Goal: Find specific page/section: Find specific page/section

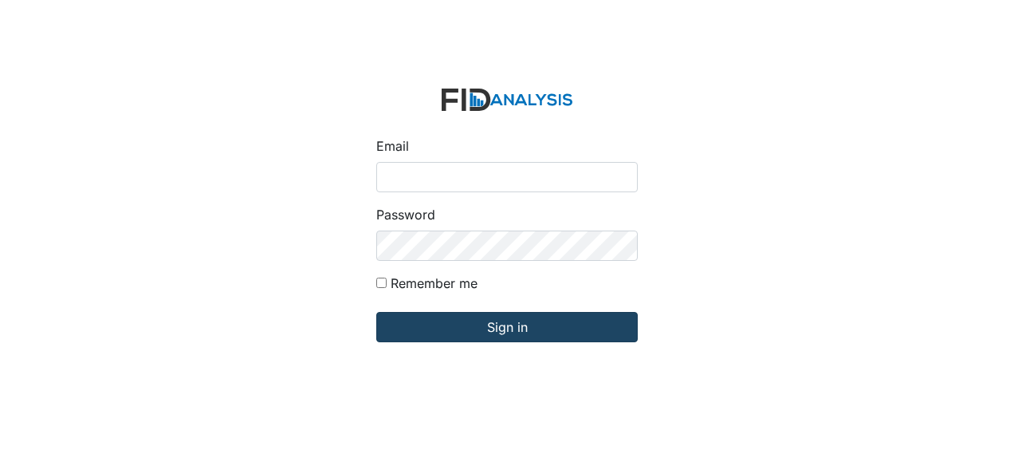
type input "[EMAIL_ADDRESS][DOMAIN_NAME]"
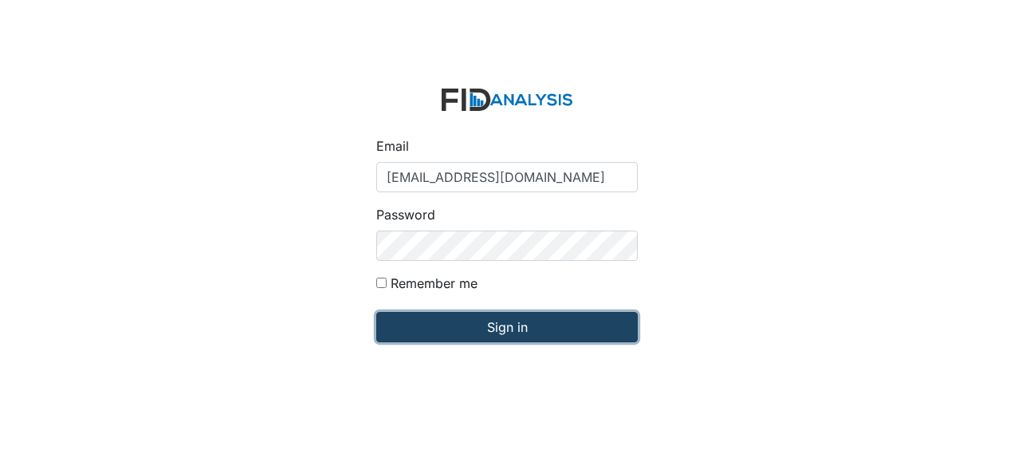
click at [468, 329] on input "Sign in" at bounding box center [506, 327] width 261 height 30
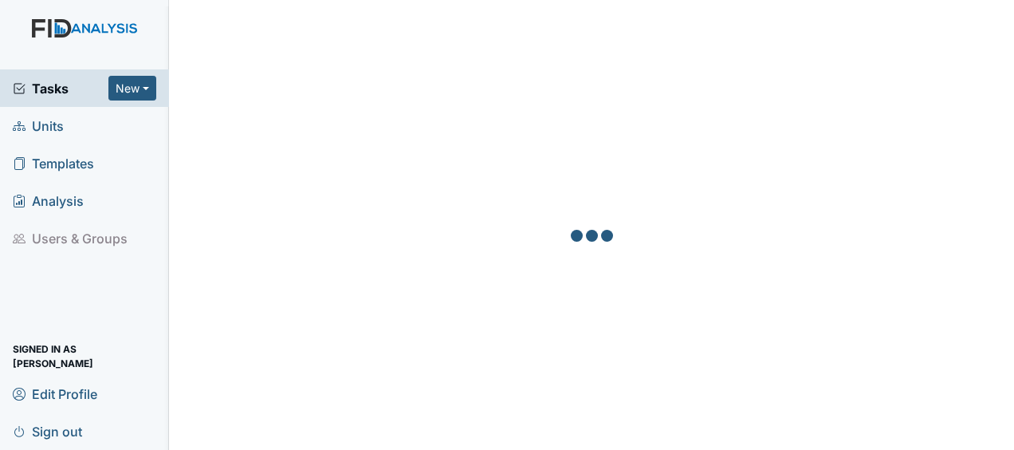
click at [56, 123] on span "Units" at bounding box center [38, 125] width 51 height 25
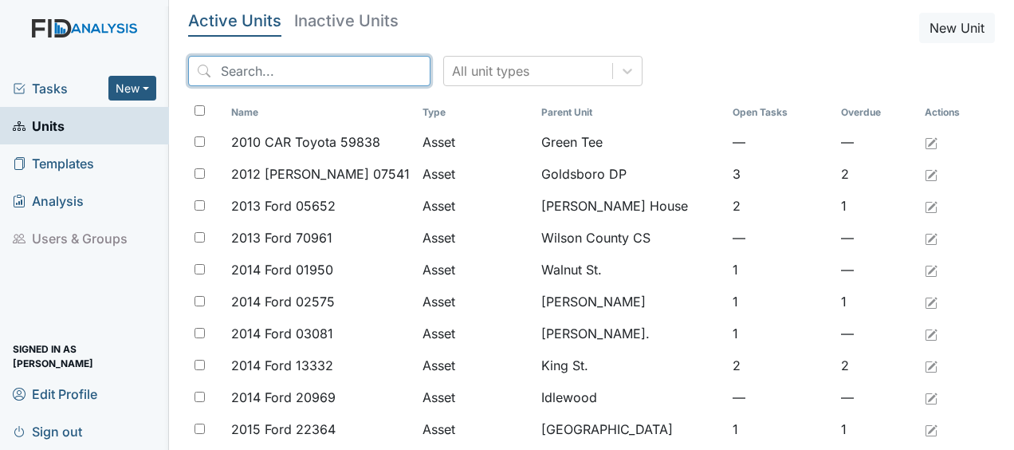
click at [226, 77] on input "search" at bounding box center [309, 71] width 242 height 30
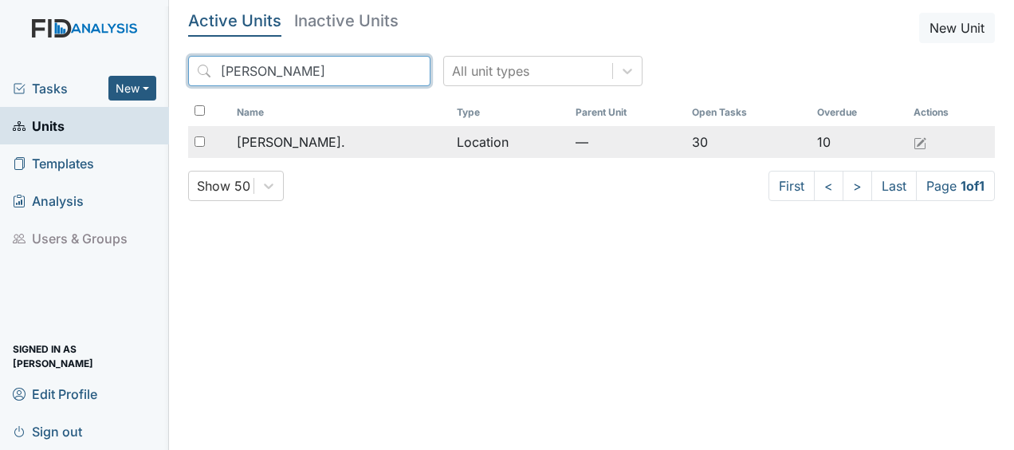
type input "william"
click at [285, 147] on span "William St." at bounding box center [291, 141] width 108 height 19
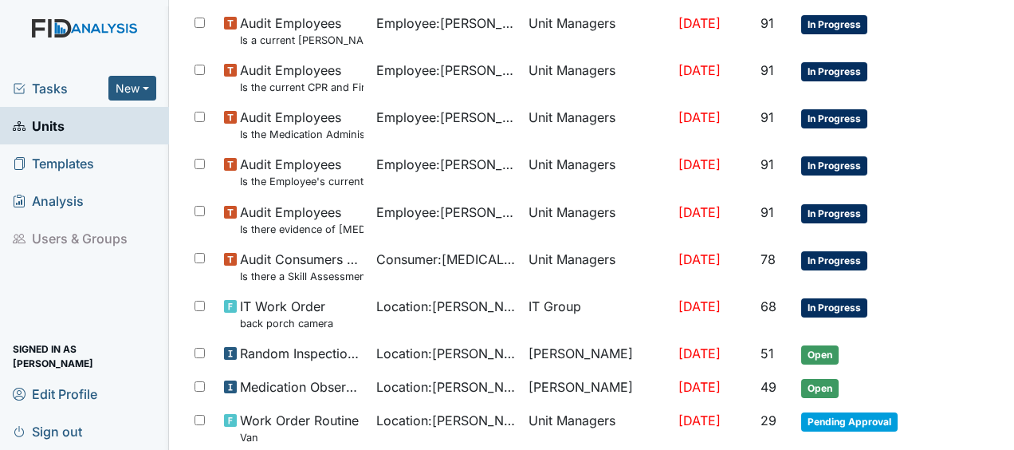
scroll to position [1228, 0]
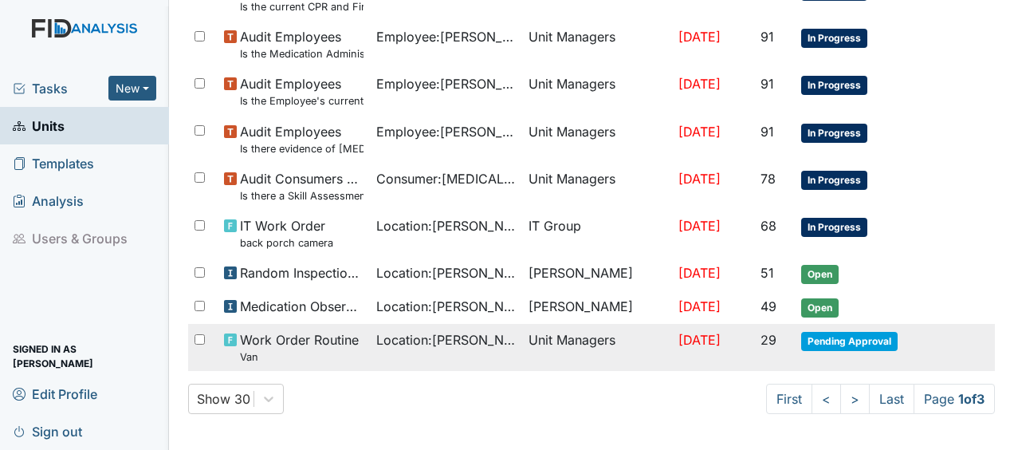
click at [697, 340] on span "Aug 6, 2025" at bounding box center [699, 340] width 42 height 16
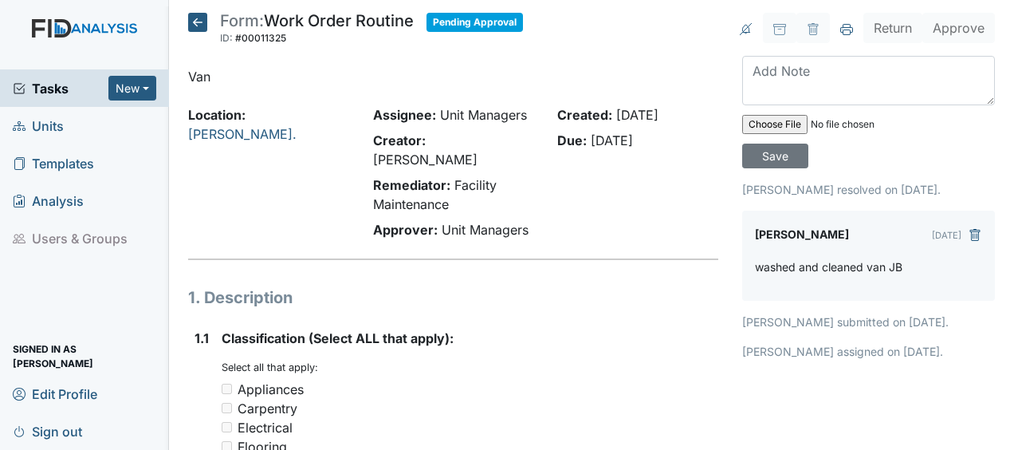
click at [198, 20] on icon at bounding box center [197, 22] width 19 height 19
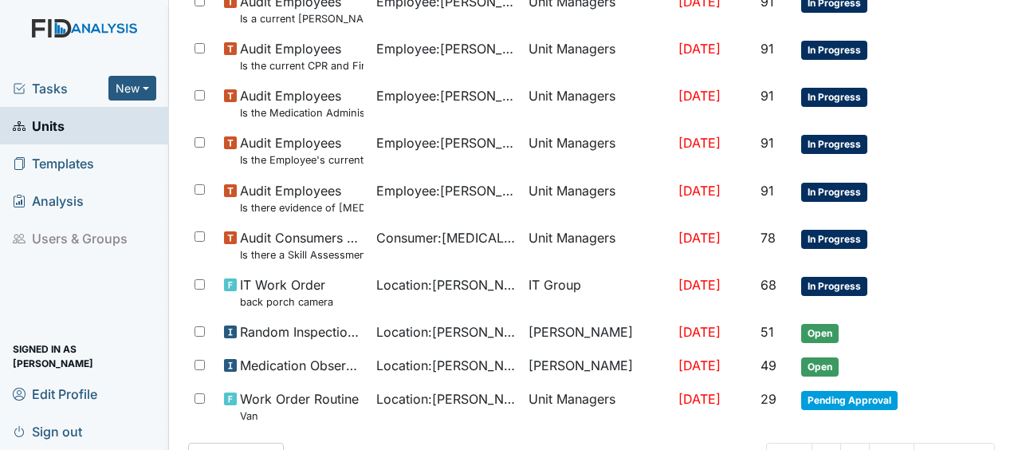
scroll to position [1228, 0]
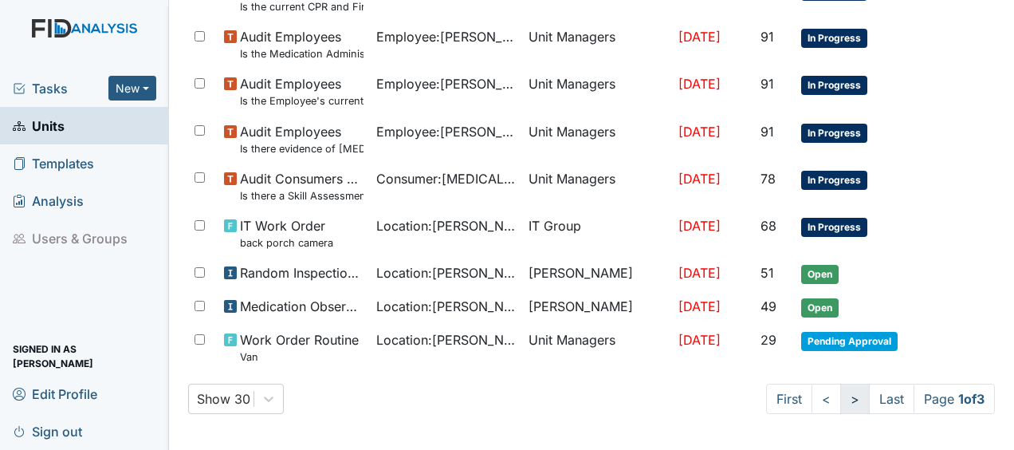
click at [840, 395] on link ">" at bounding box center [854, 398] width 29 height 30
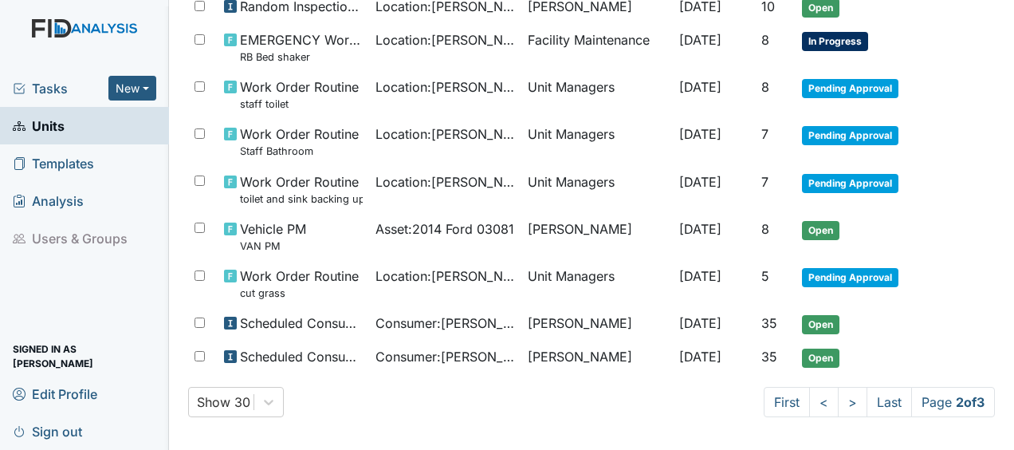
scroll to position [1213, 0]
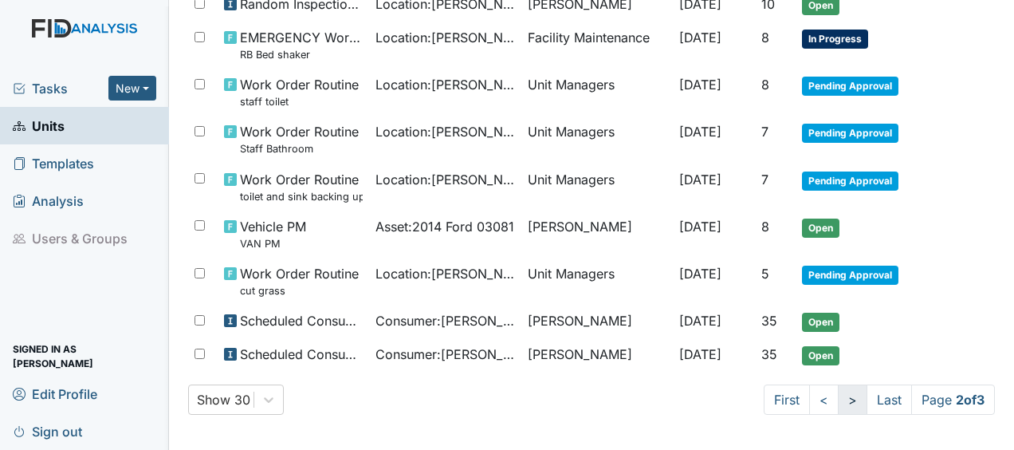
click at [838, 394] on link ">" at bounding box center [852, 399] width 29 height 30
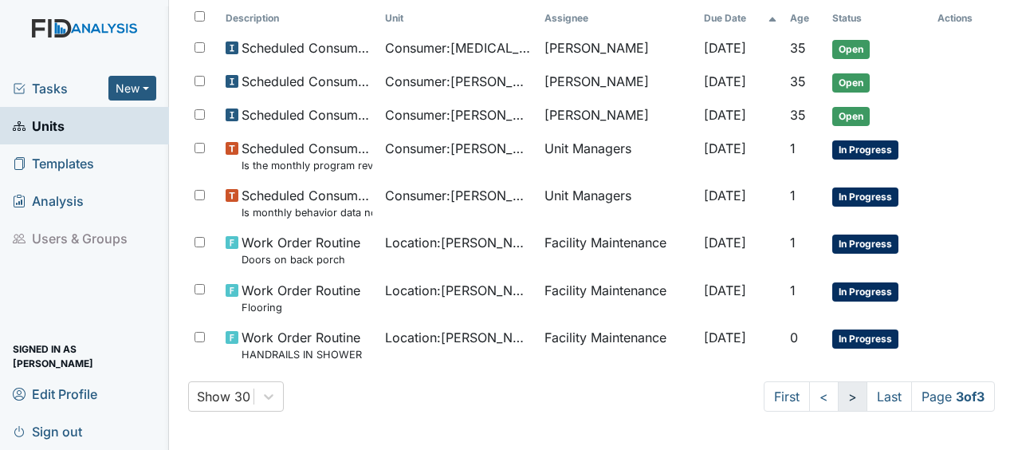
scroll to position [175, 0]
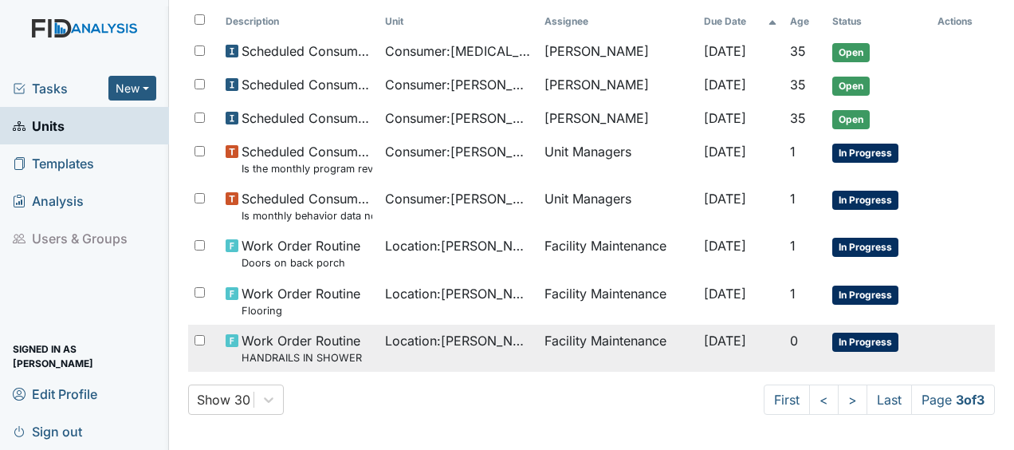
click at [641, 336] on td "Facility Maintenance" at bounding box center [617, 347] width 159 height 47
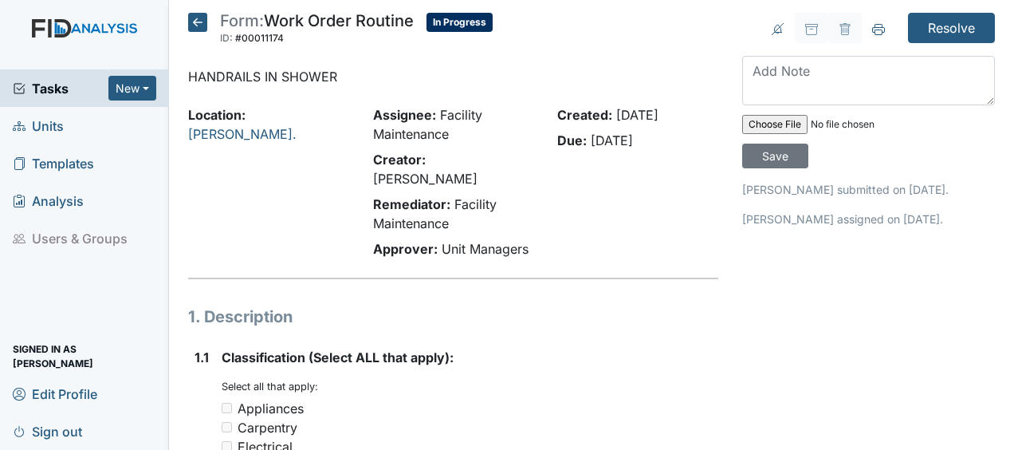
click at [199, 16] on icon at bounding box center [197, 22] width 19 height 19
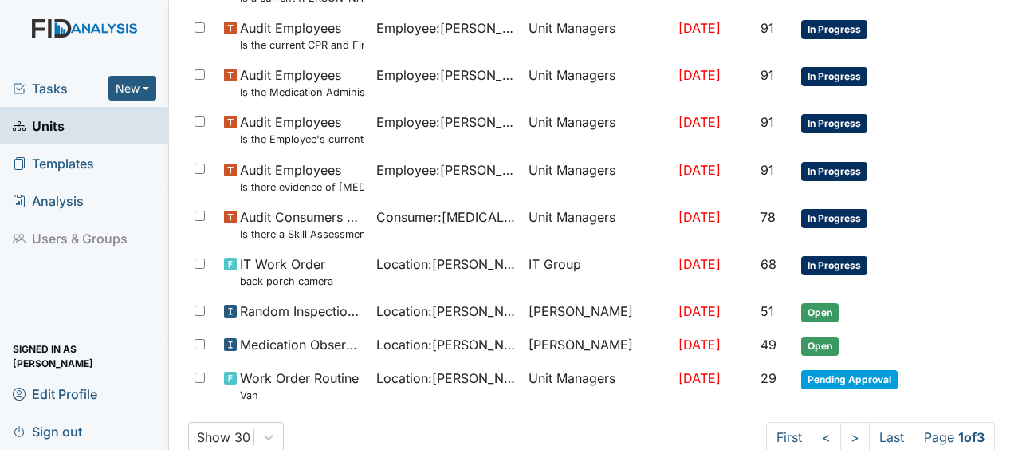
scroll to position [1228, 0]
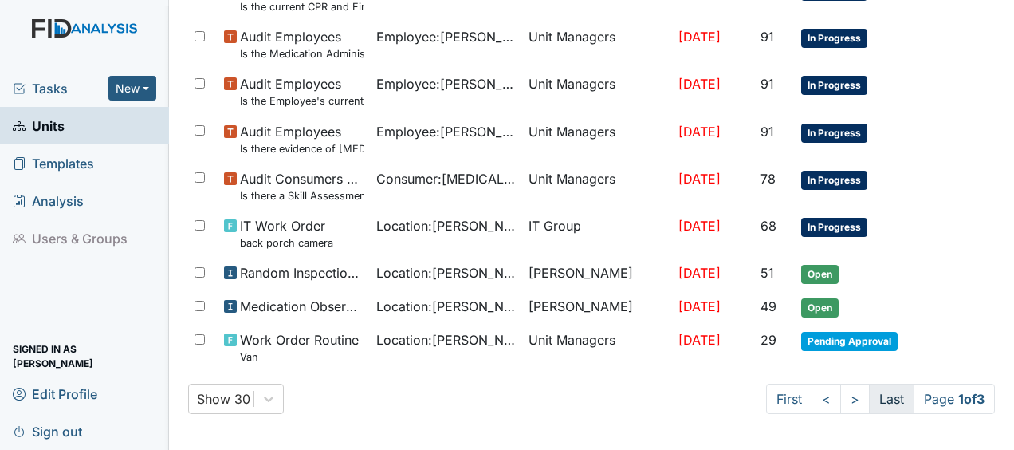
click at [877, 387] on link "Last" at bounding box center [891, 398] width 45 height 30
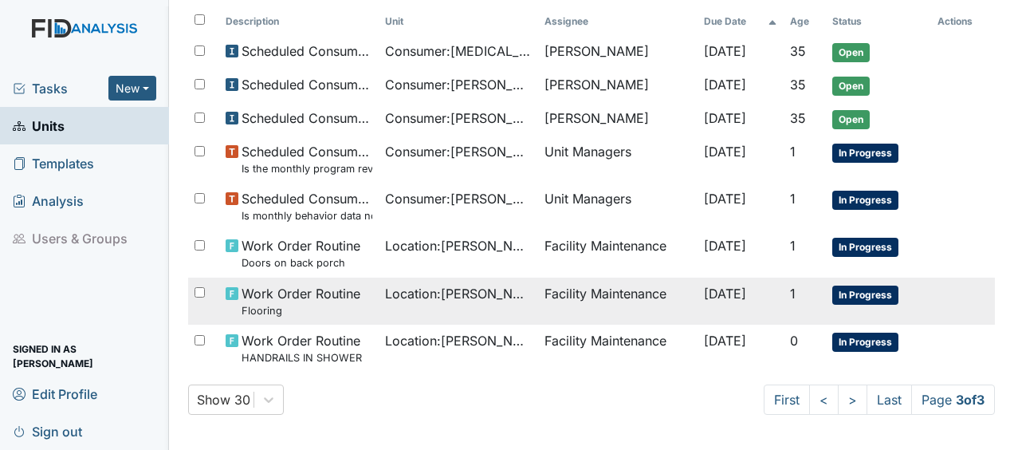
click at [704, 293] on span "[DATE]" at bounding box center [725, 293] width 42 height 16
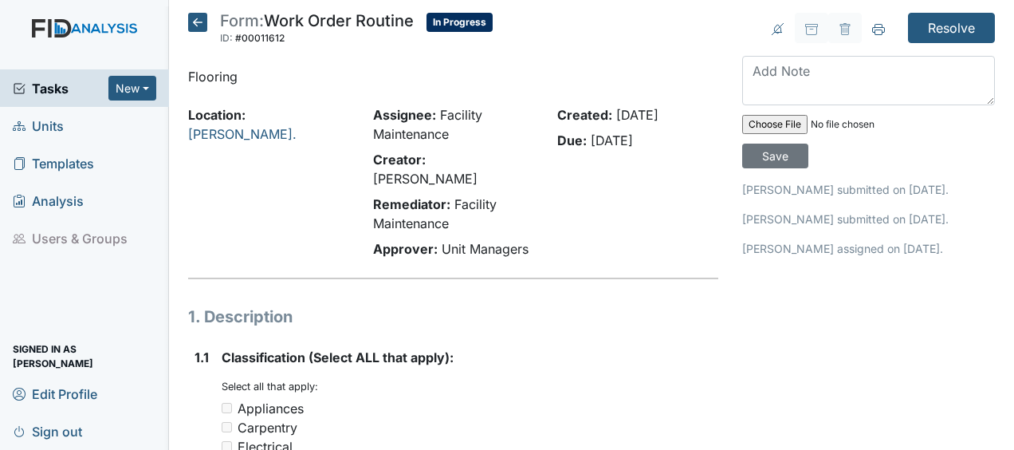
click at [199, 23] on icon at bounding box center [197, 22] width 19 height 19
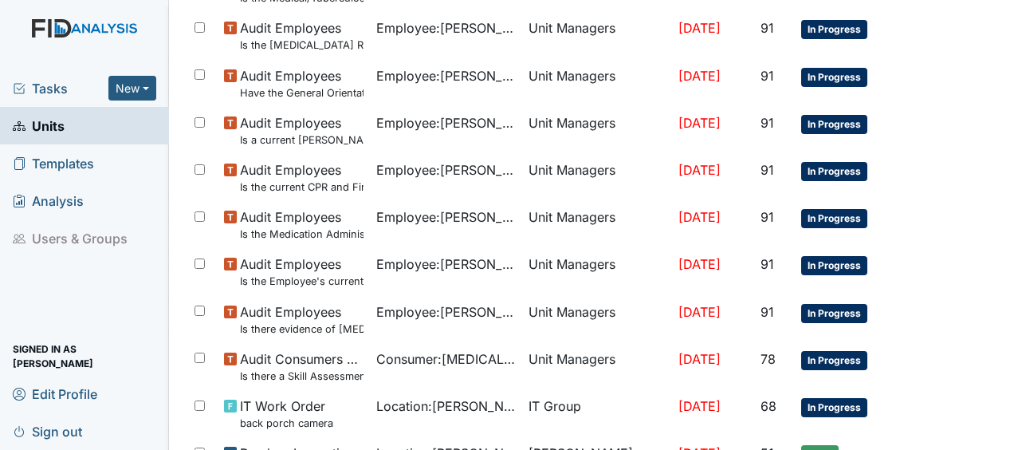
scroll to position [1228, 0]
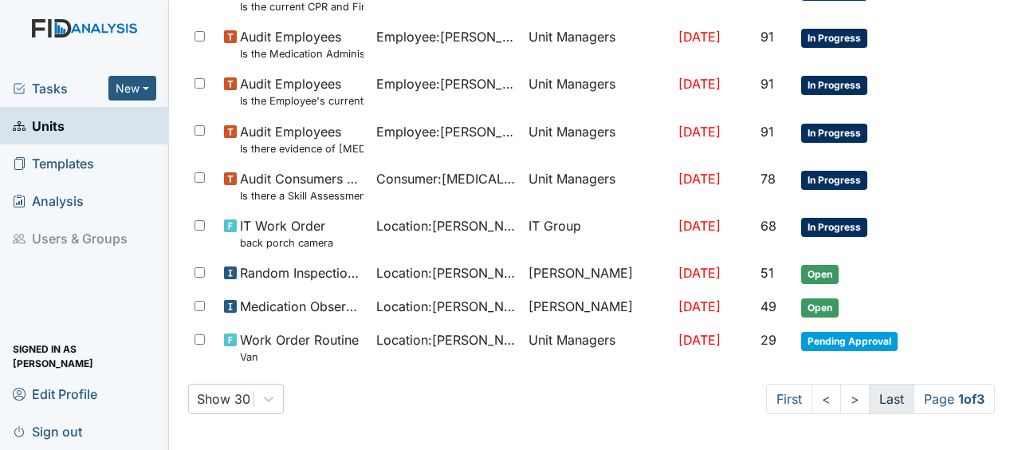
click at [878, 401] on link "Last" at bounding box center [891, 398] width 45 height 30
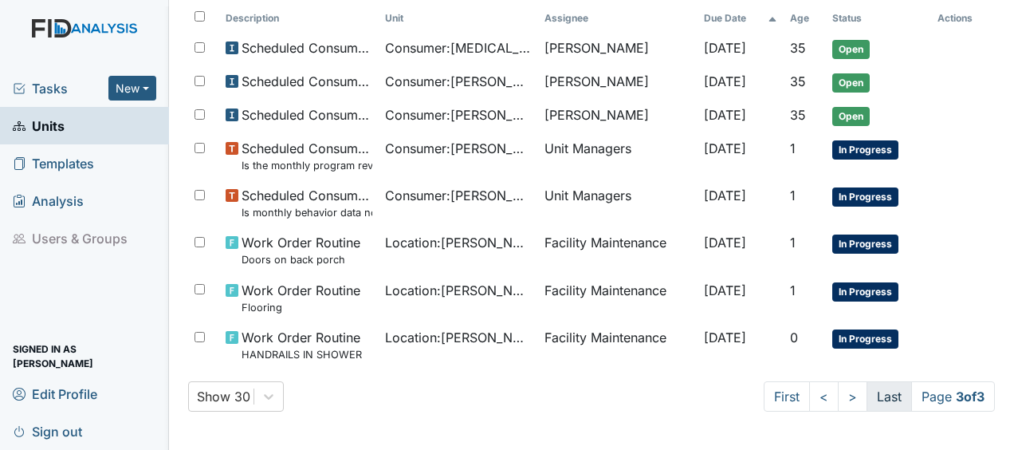
scroll to position [175, 0]
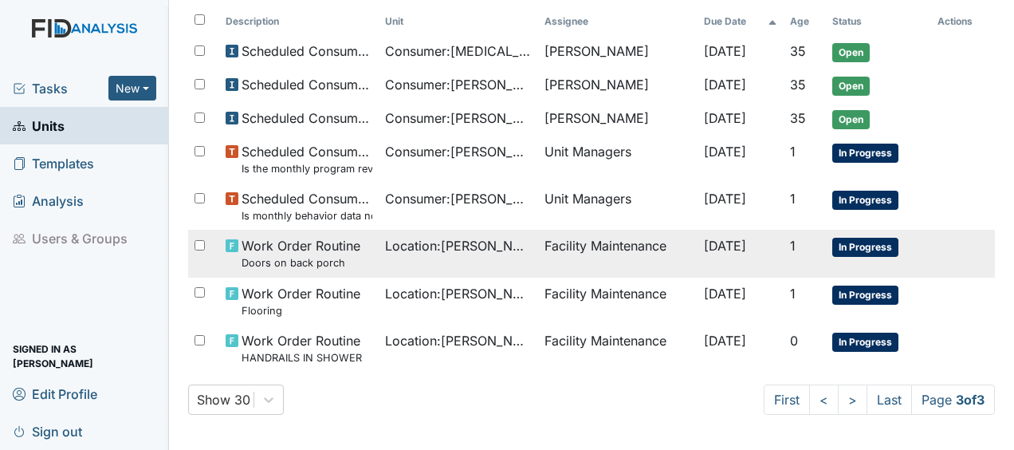
click at [454, 245] on span "Location : William St." at bounding box center [458, 245] width 147 height 19
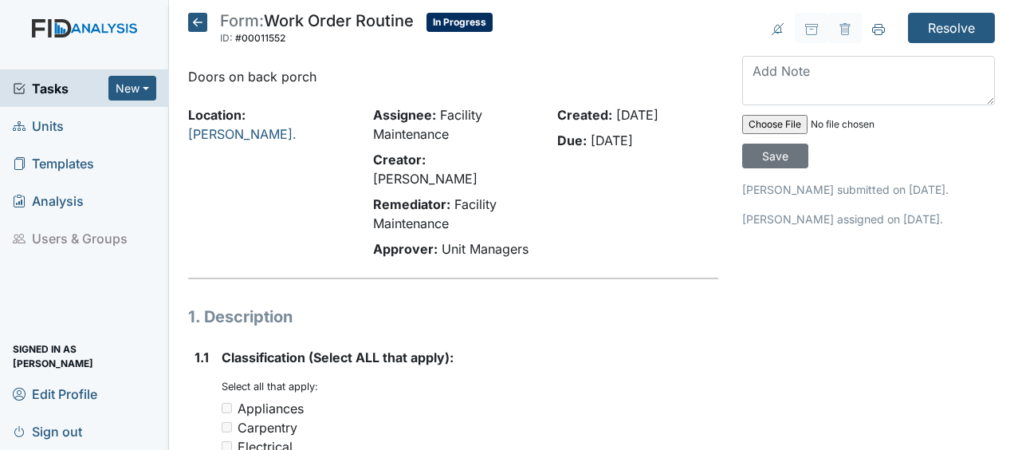
click at [200, 21] on icon at bounding box center [197, 22] width 19 height 19
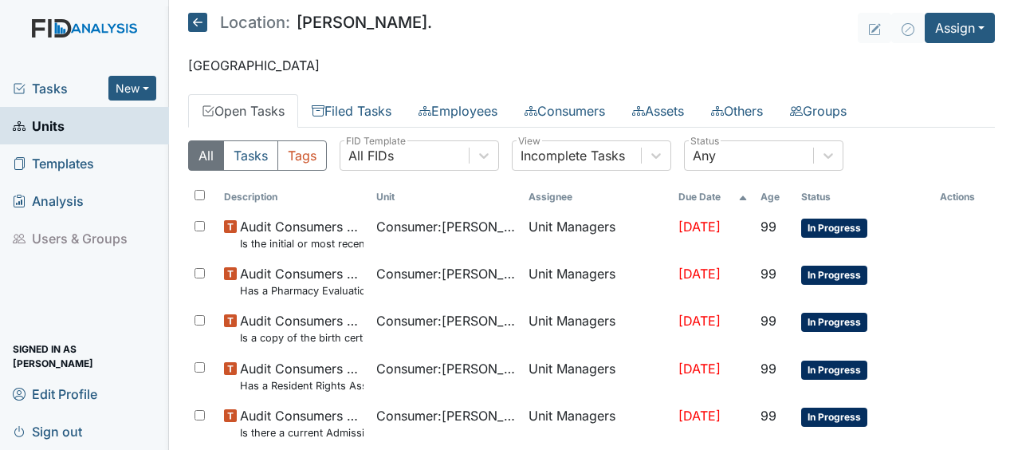
click at [198, 21] on icon at bounding box center [197, 22] width 19 height 19
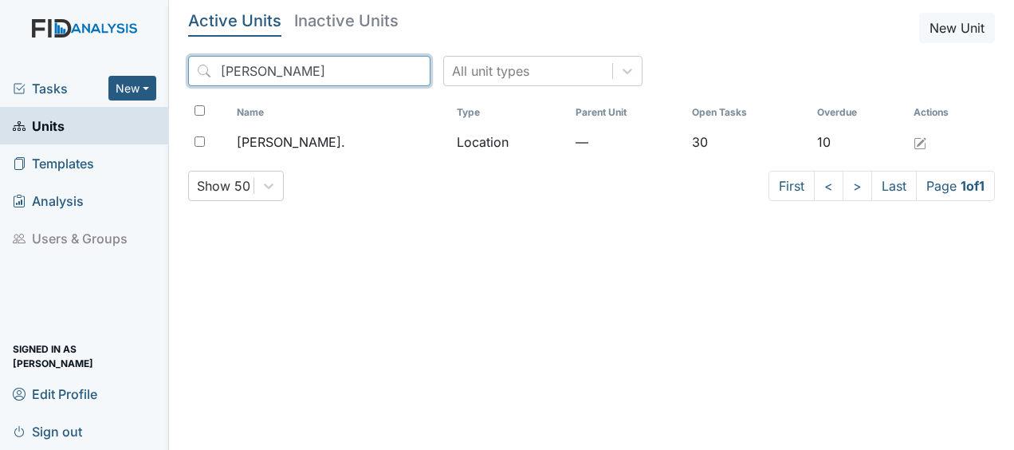
click at [380, 72] on input "[PERSON_NAME]" at bounding box center [309, 71] width 242 height 30
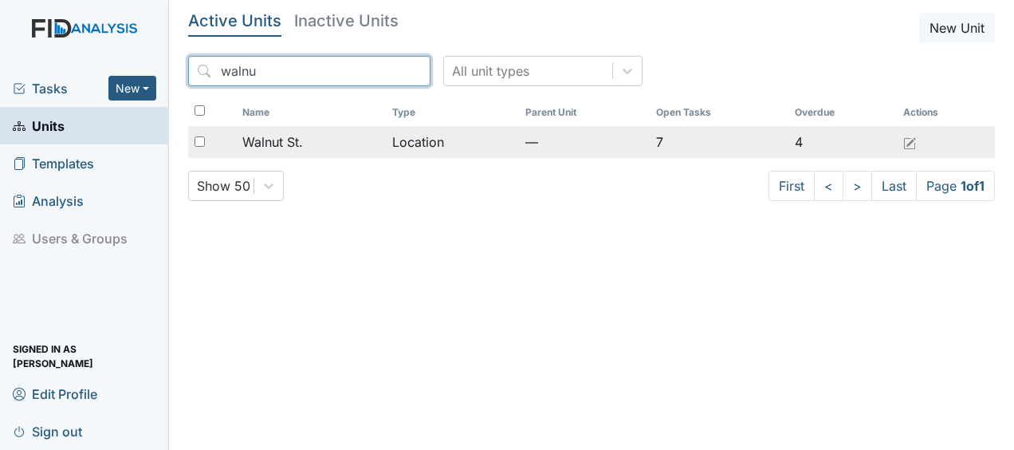
type input "walnu"
click at [293, 150] on span "Walnut St." at bounding box center [272, 141] width 61 height 19
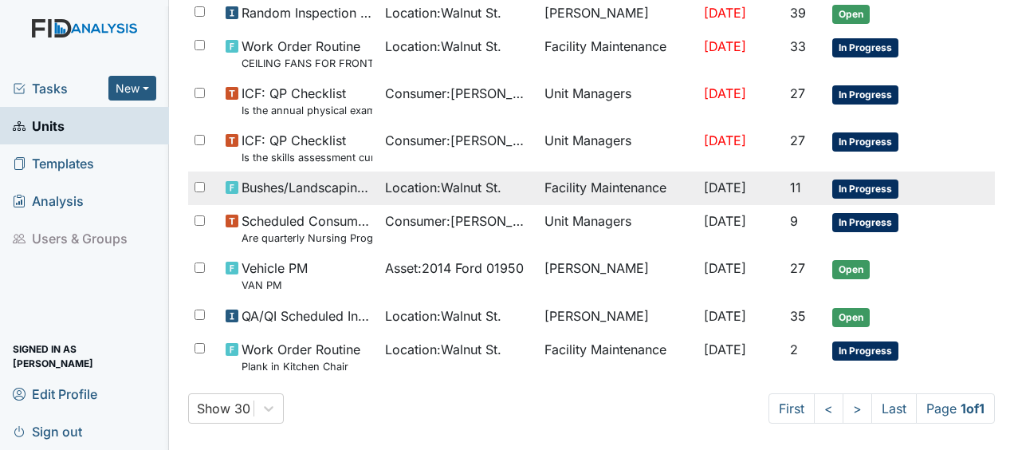
scroll to position [364, 0]
